Goal: Information Seeking & Learning: Learn about a topic

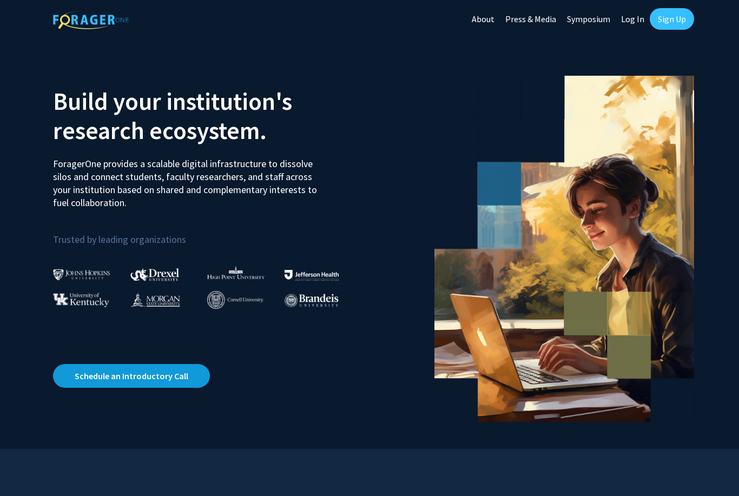
click at [154, 368] on link "Schedule an Introductory Call" at bounding box center [131, 376] width 157 height 24
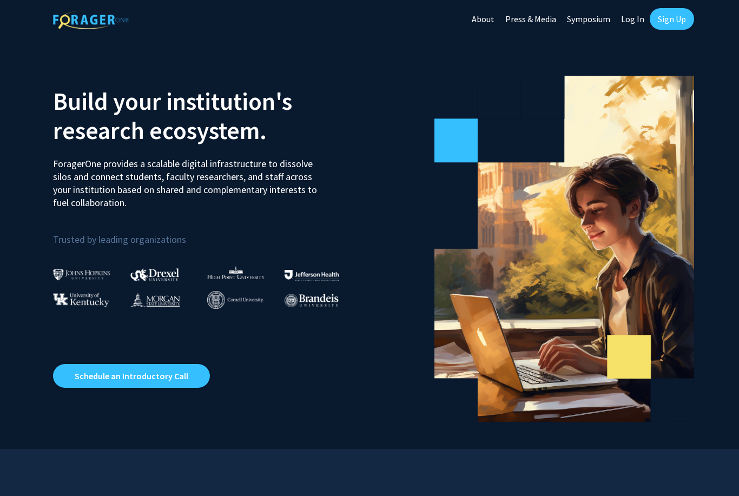
click at [640, 21] on link "Log In" at bounding box center [633, 19] width 34 height 38
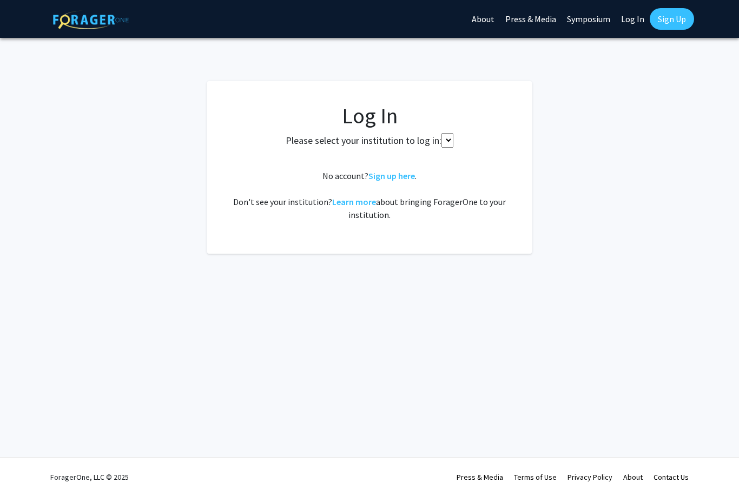
select select
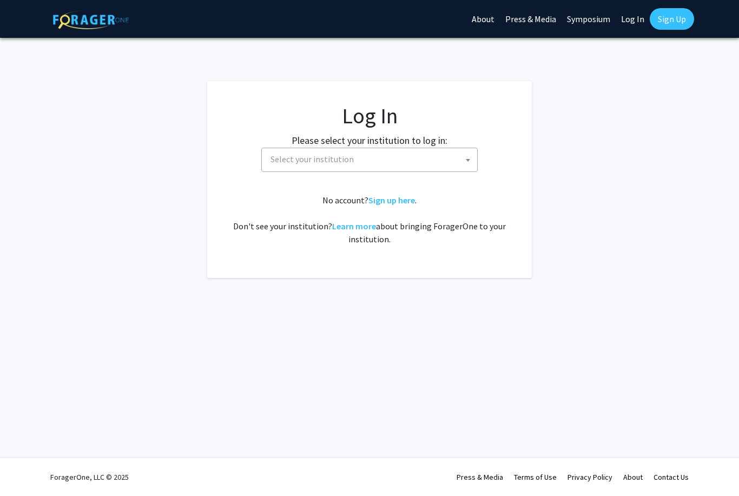
click at [399, 168] on span "Select your institution" at bounding box center [371, 159] width 211 height 22
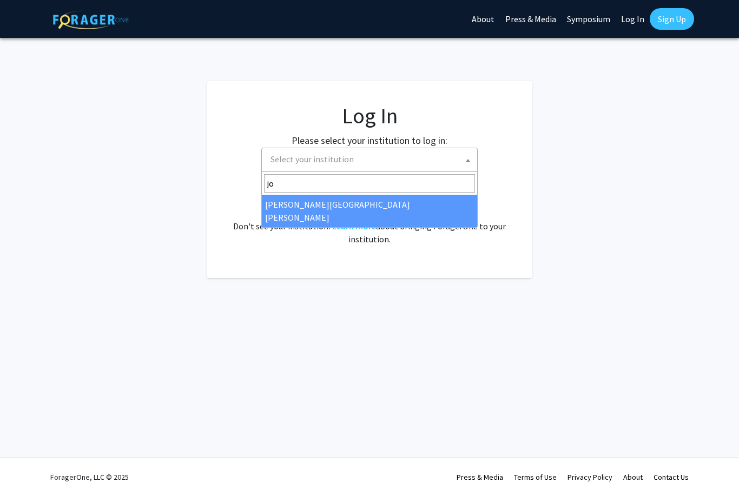
type input "joh"
select select "1"
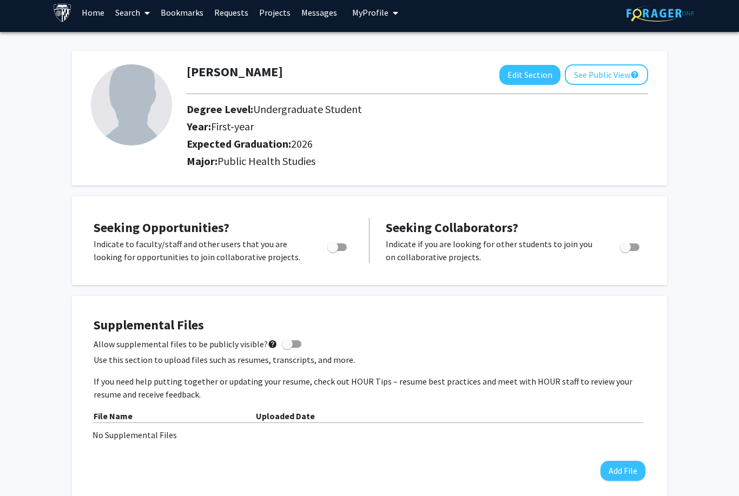
scroll to position [8, 0]
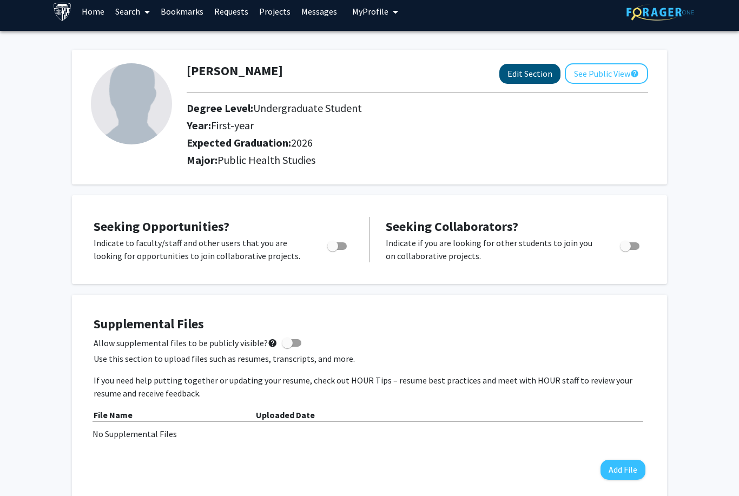
click at [509, 75] on button "Edit Section" at bounding box center [529, 74] width 61 height 20
select select "first-year"
select select "2026"
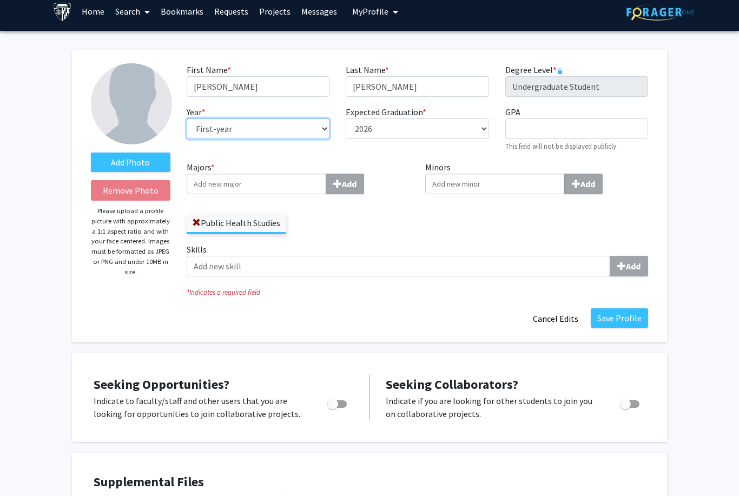
select select "senior"
click at [633, 316] on button "Save Profile" at bounding box center [619, 317] width 57 height 19
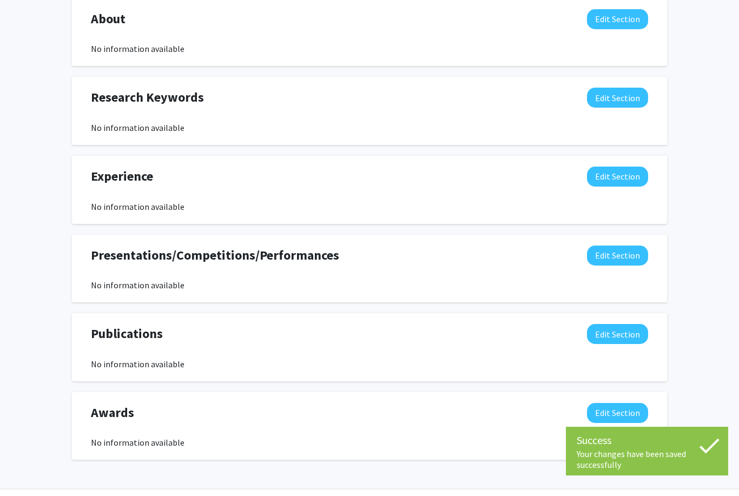
scroll to position [0, 0]
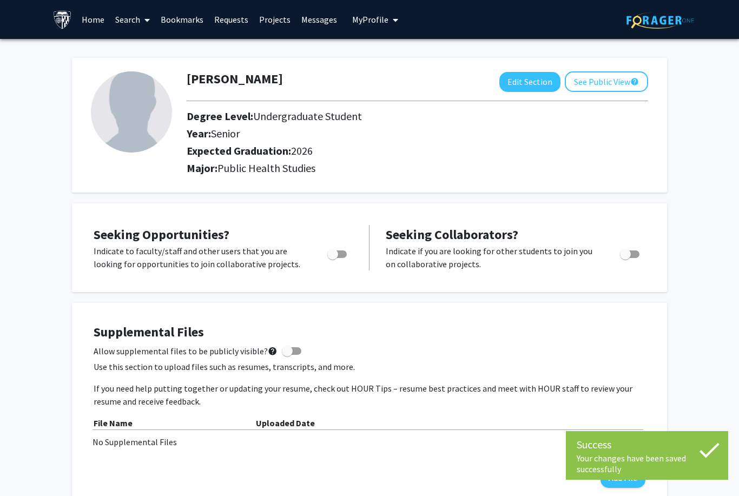
click at [88, 22] on link "Home" at bounding box center [93, 20] width 34 height 38
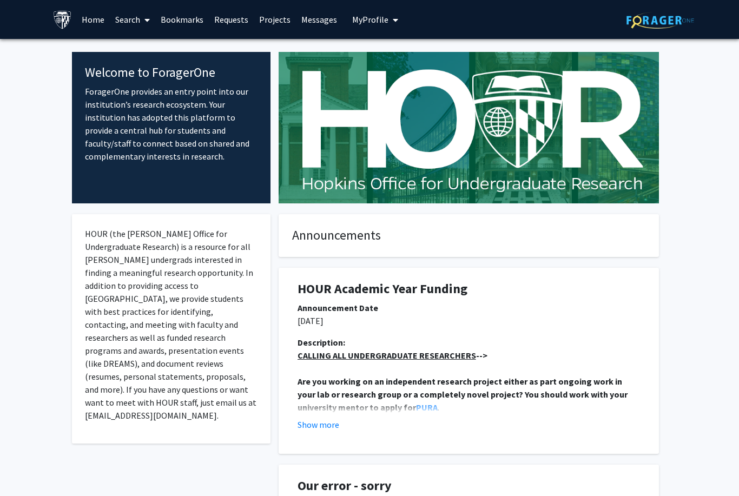
click at [132, 19] on link "Search" at bounding box center [132, 20] width 45 height 38
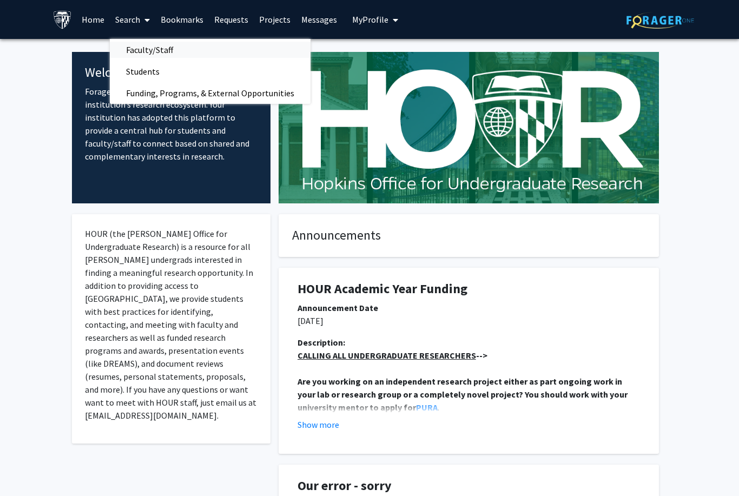
click at [146, 48] on span "Faculty/Staff" at bounding box center [150, 50] width 80 height 22
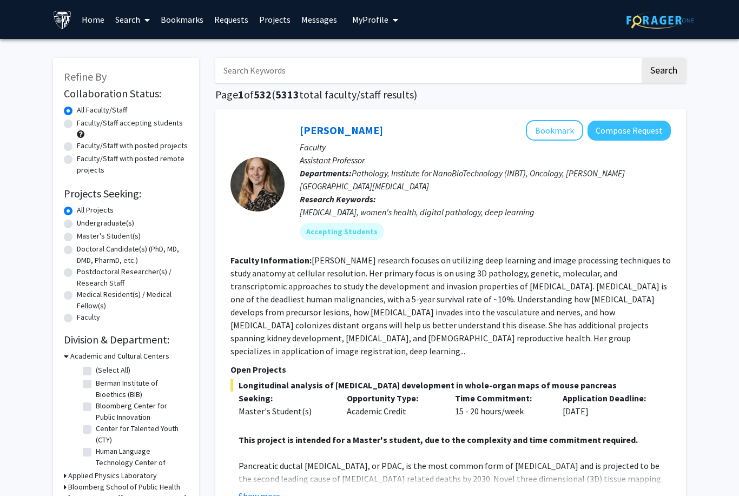
click at [77, 222] on label "Undergraduate(s)" at bounding box center [105, 222] width 57 height 11
click at [77, 222] on input "Undergraduate(s)" at bounding box center [80, 220] width 7 height 7
radio input "true"
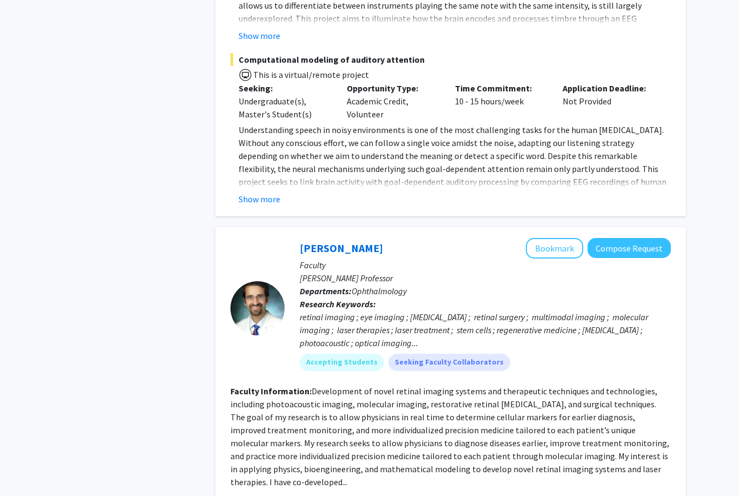
scroll to position [4646, 0]
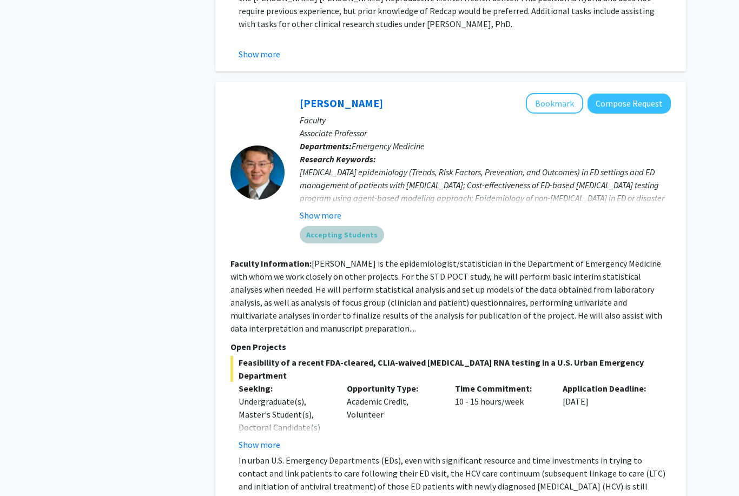
scroll to position [1548, 0]
click at [349, 226] on mat-chip "Accepting Students" at bounding box center [342, 234] width 84 height 17
click at [327, 209] on button "Show more" at bounding box center [321, 215] width 42 height 13
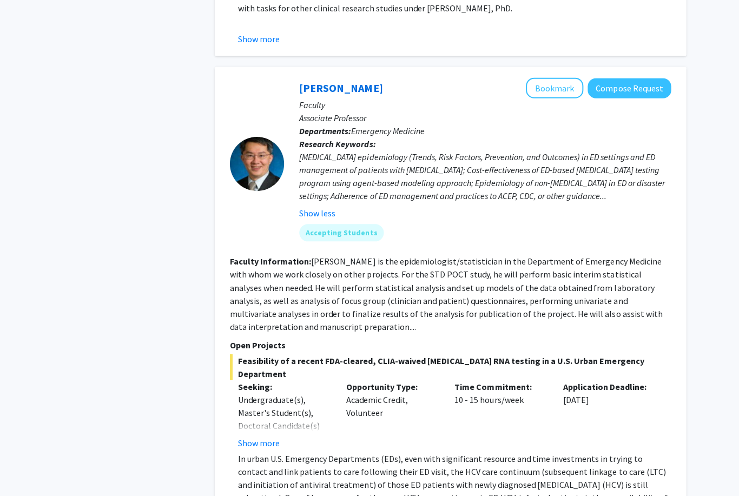
scroll to position [1563, 0]
